Goal: Entertainment & Leisure: Consume media (video, audio)

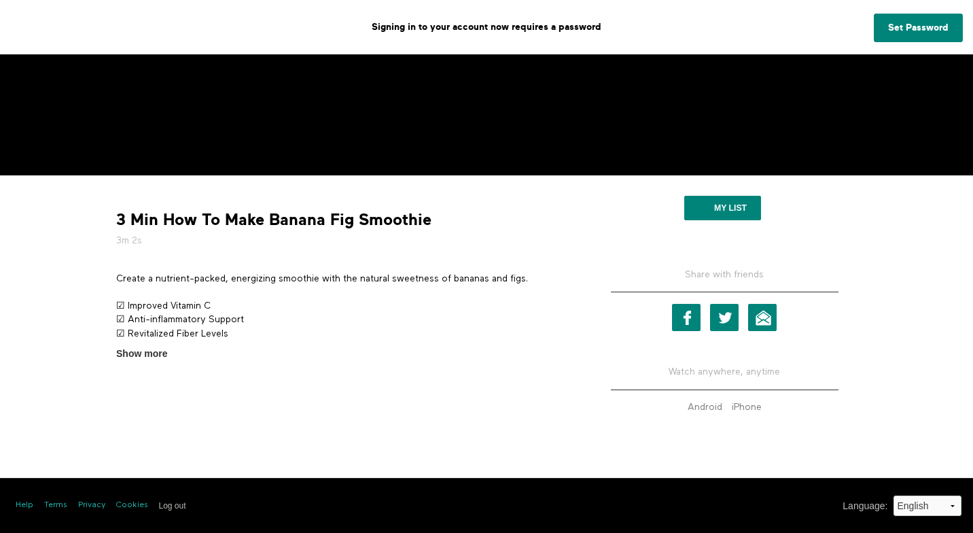
scroll to position [349, 0]
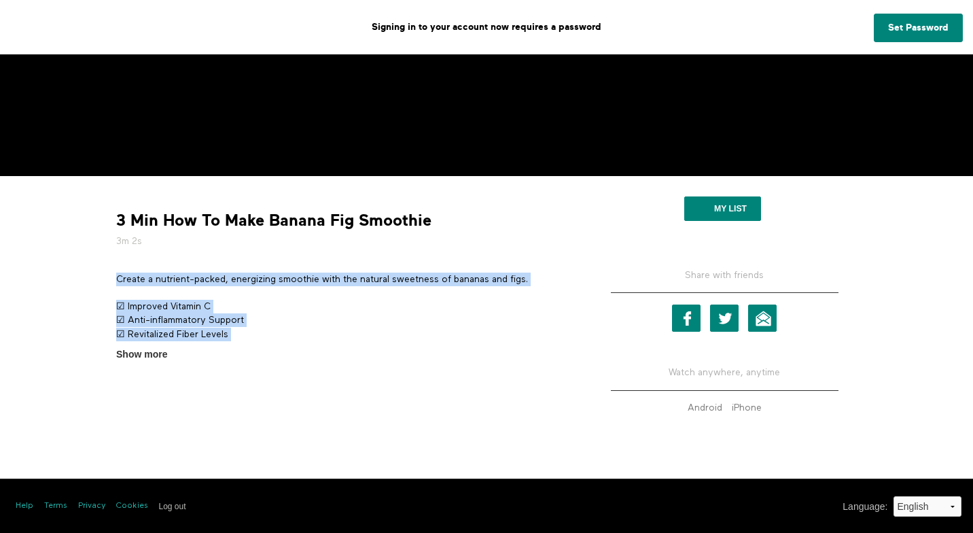
drag, startPoint x: 114, startPoint y: 277, endPoint x: 238, endPoint y: 342, distance: 140.4
click at [238, 342] on section "Create a nutrient-packed, energizing smoothie with the natural sweetness of ban…" at bounding box center [343, 316] width 465 height 89
copy div "Create a nutrient-packed, energizing smoothie with the natural sweetness of ban…"
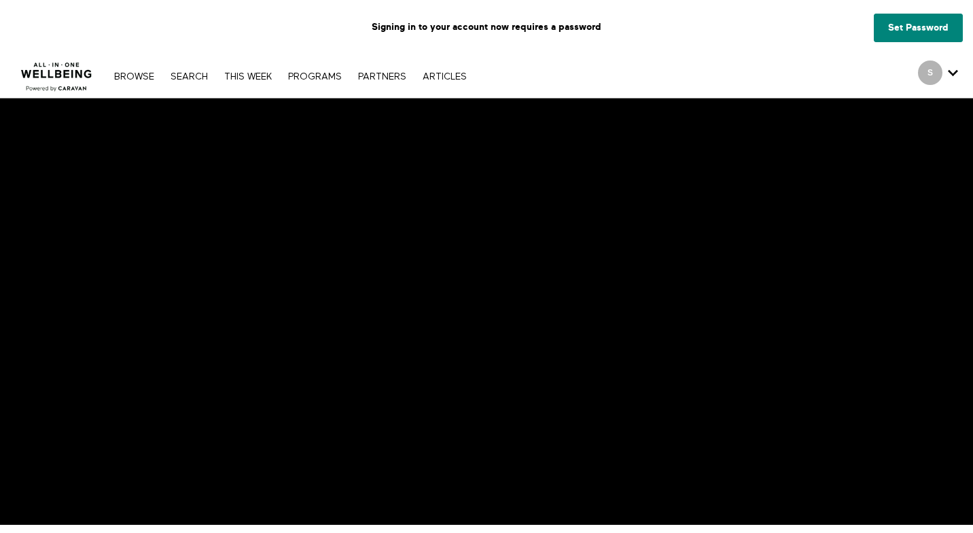
scroll to position [0, 0]
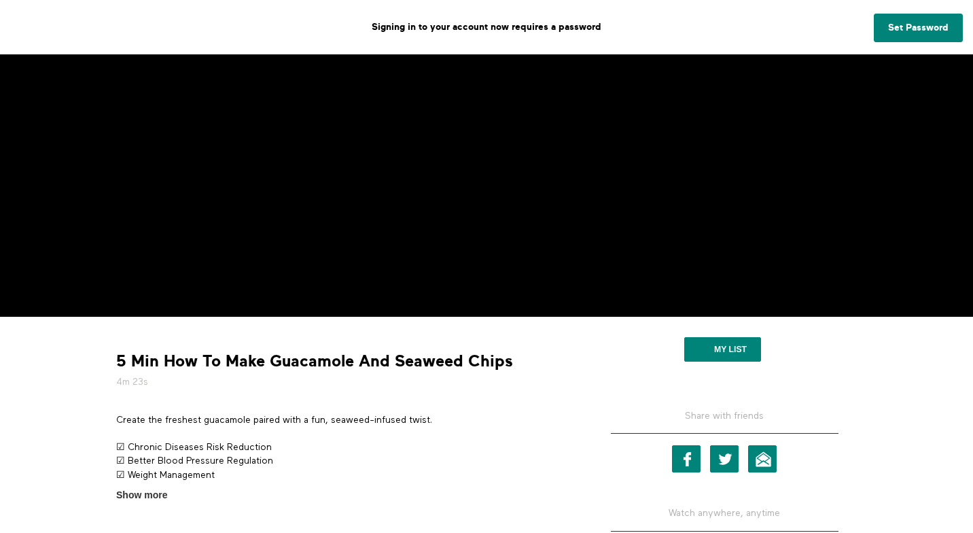
scroll to position [211, 0]
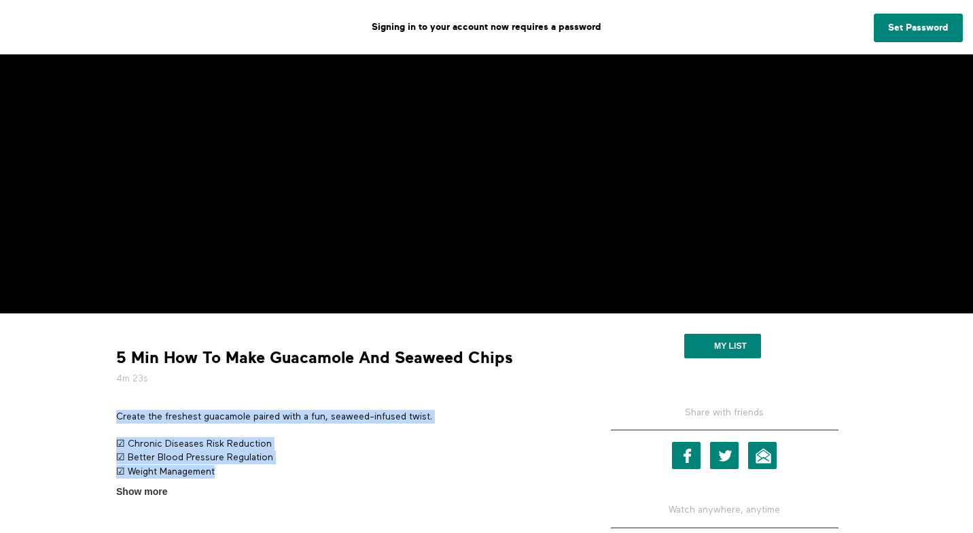
copy div "Create the freshest guacamole paired with a fun, seaweed-infused twist. ☑ Chron…"
drag, startPoint x: 224, startPoint y: 469, endPoint x: 115, endPoint y: 414, distance: 122.2
click at [115, 414] on section "Create the freshest guacamole paired with a fun, seaweed-infused twist. ☑ Chron…" at bounding box center [343, 454] width 465 height 89
